Goal: Task Accomplishment & Management: Manage account settings

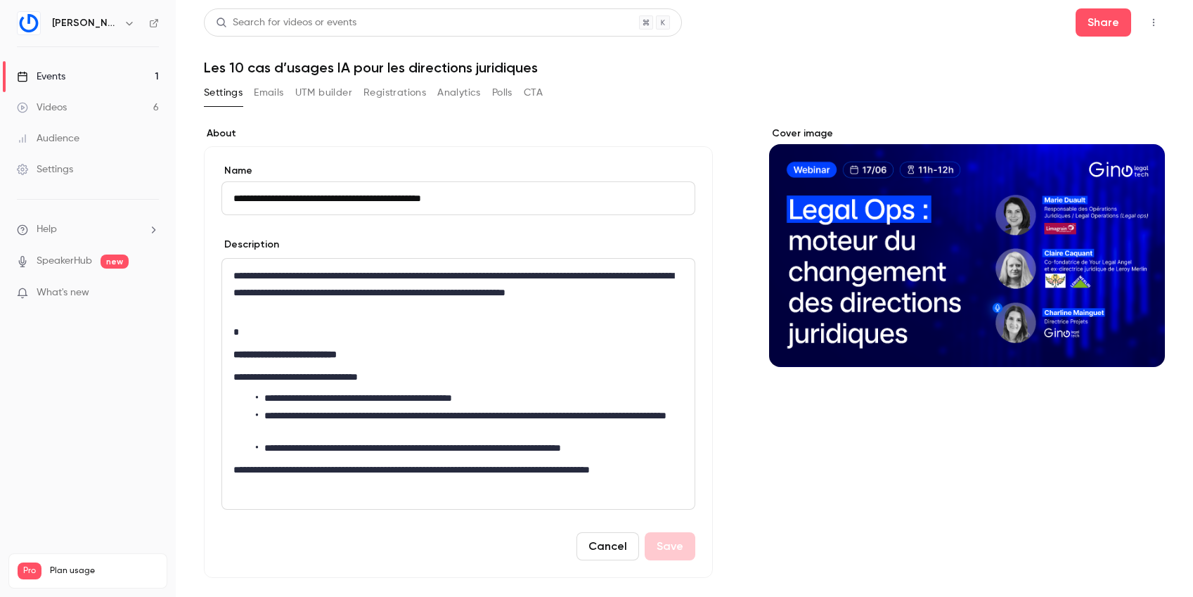
click at [312, 97] on button "UTM builder" at bounding box center [323, 93] width 57 height 23
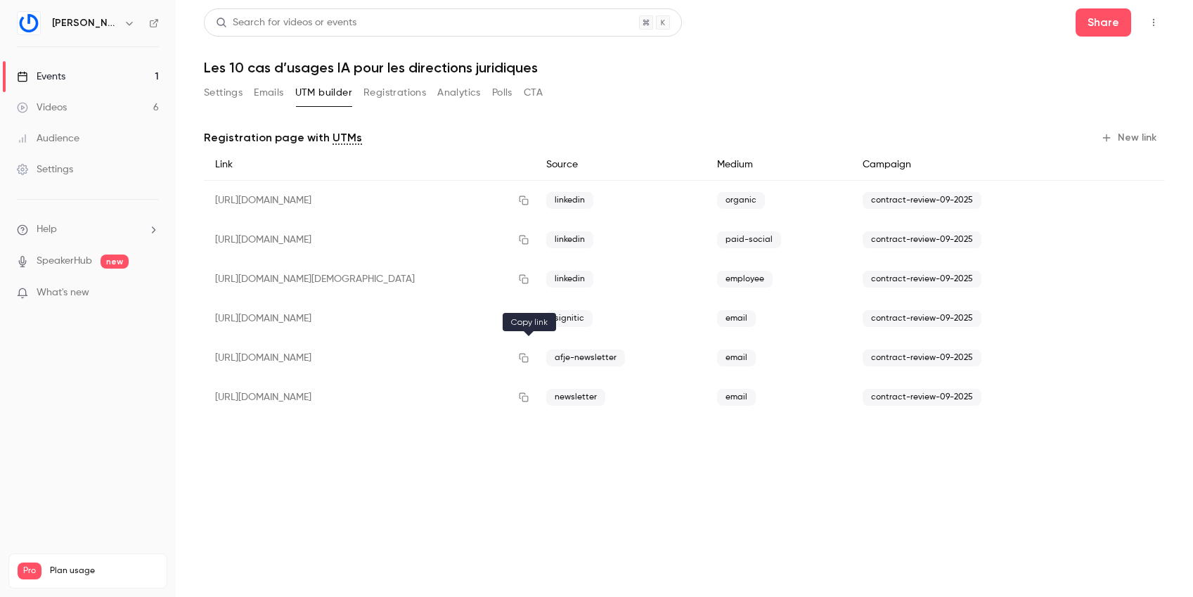
click at [528, 357] on icon "button" at bounding box center [523, 358] width 11 height 10
click at [213, 89] on button "Settings" at bounding box center [223, 93] width 39 height 23
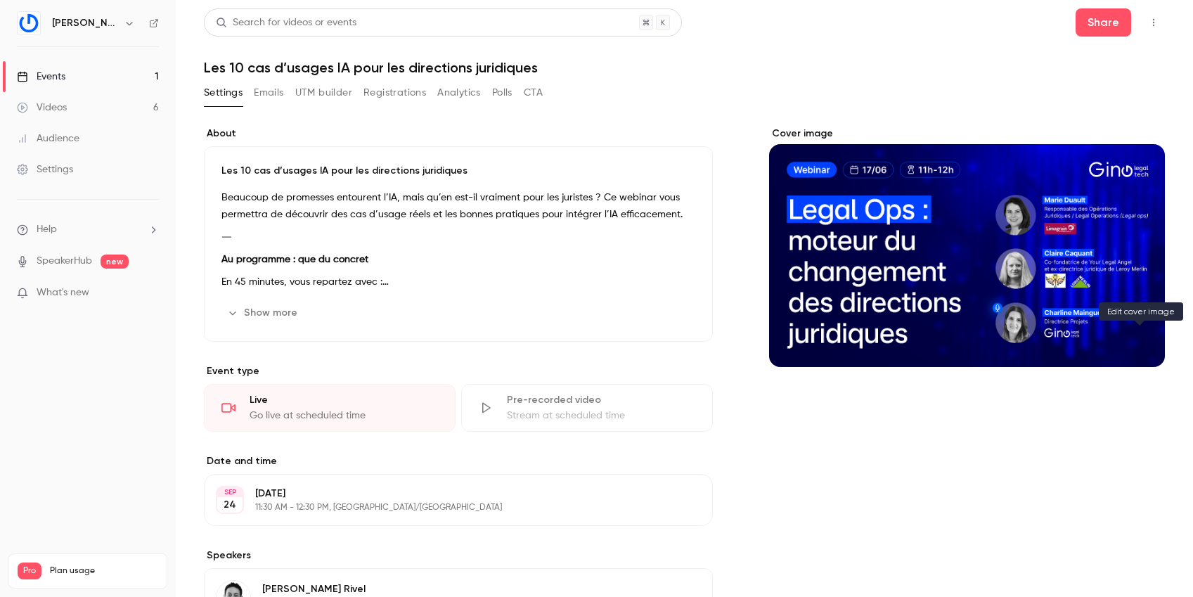
click at [1142, 345] on icon "Cover image" at bounding box center [1139, 341] width 15 height 11
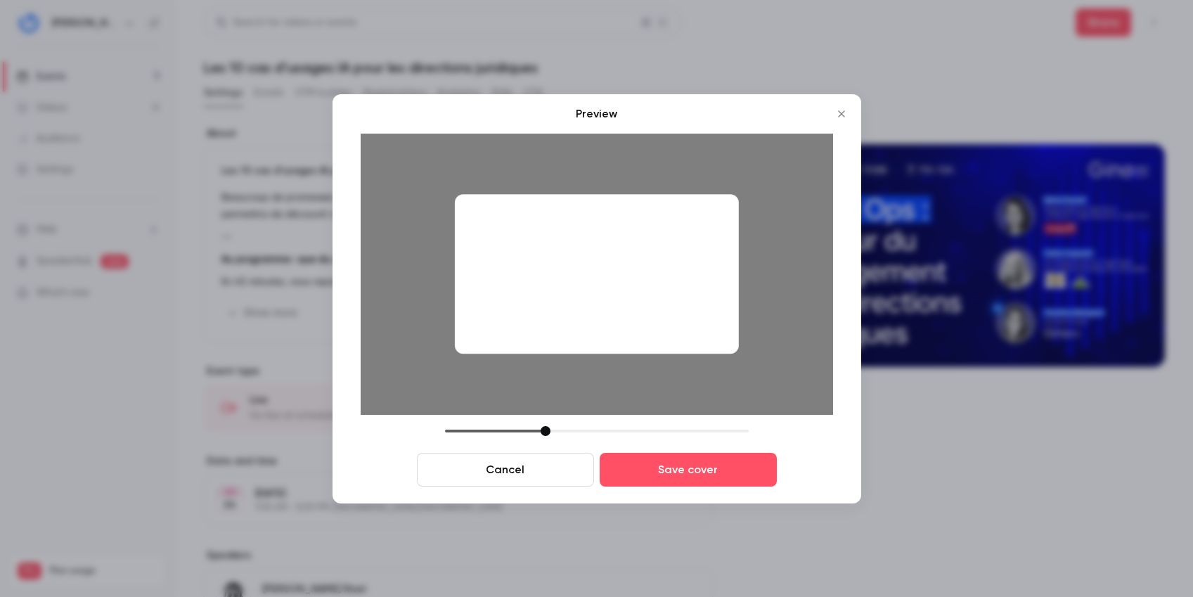
drag, startPoint x: 682, startPoint y: 312, endPoint x: 365, endPoint y: 379, distance: 324.1
click at [365, 379] on div at bounding box center [597, 274] width 473 height 281
click at [843, 112] on icon "Close" at bounding box center [841, 113] width 17 height 11
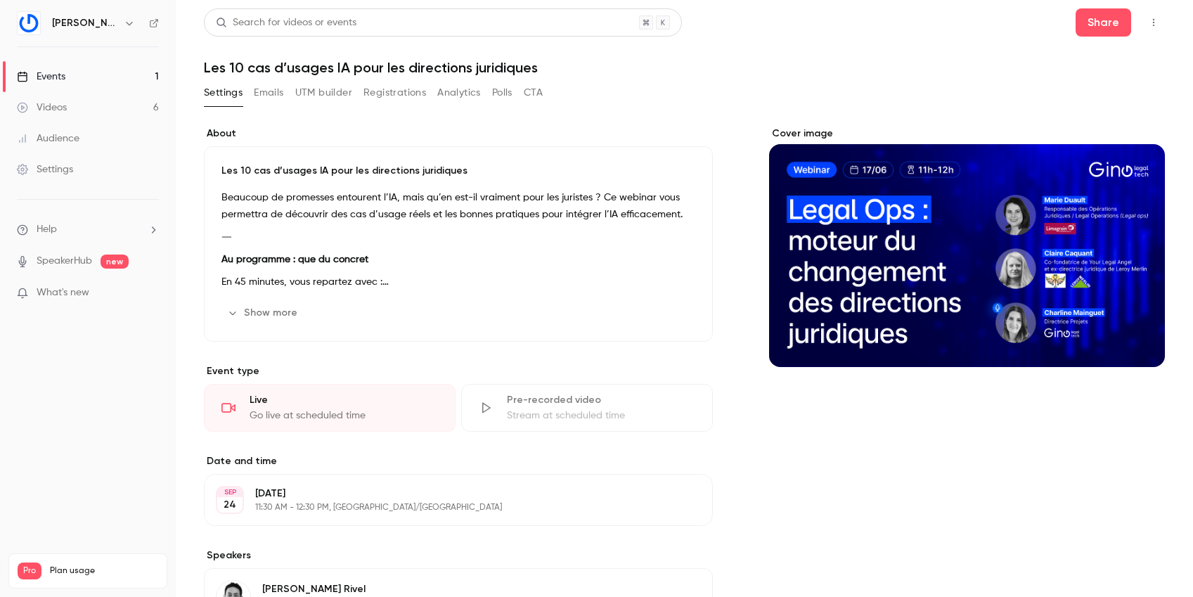
click at [915, 226] on div "Cover image" at bounding box center [967, 247] width 396 height 240
click at [0, 0] on input "Cover image" at bounding box center [0, 0] width 0 height 0
